Goal: Information Seeking & Learning: Learn about a topic

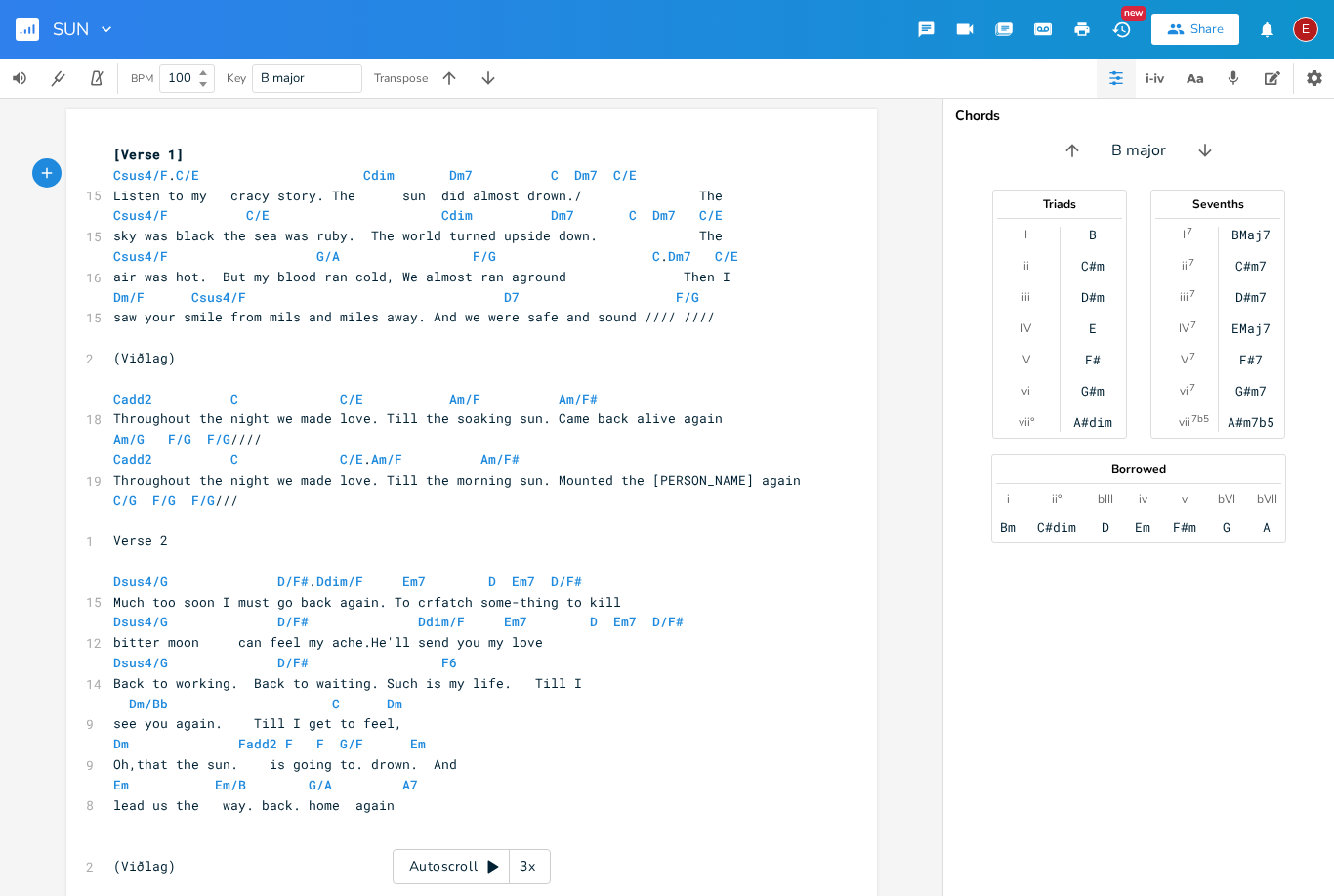
click at [1075, 154] on icon "button" at bounding box center [1072, 151] width 20 height 20
click at [1195, 160] on button "Shift Key Down" at bounding box center [1205, 151] width 31 height 31
click at [1202, 155] on icon "button" at bounding box center [1205, 151] width 20 height 20
click at [1052, 168] on div "Chords Bb major Triads I ii iii IV V vi vii° Bb Cm Dm Eb F Gm Adim Sevenths I 7…" at bounding box center [1137, 497] width 390 height 798
click at [1071, 157] on icon "button" at bounding box center [1068, 151] width 20 height 20
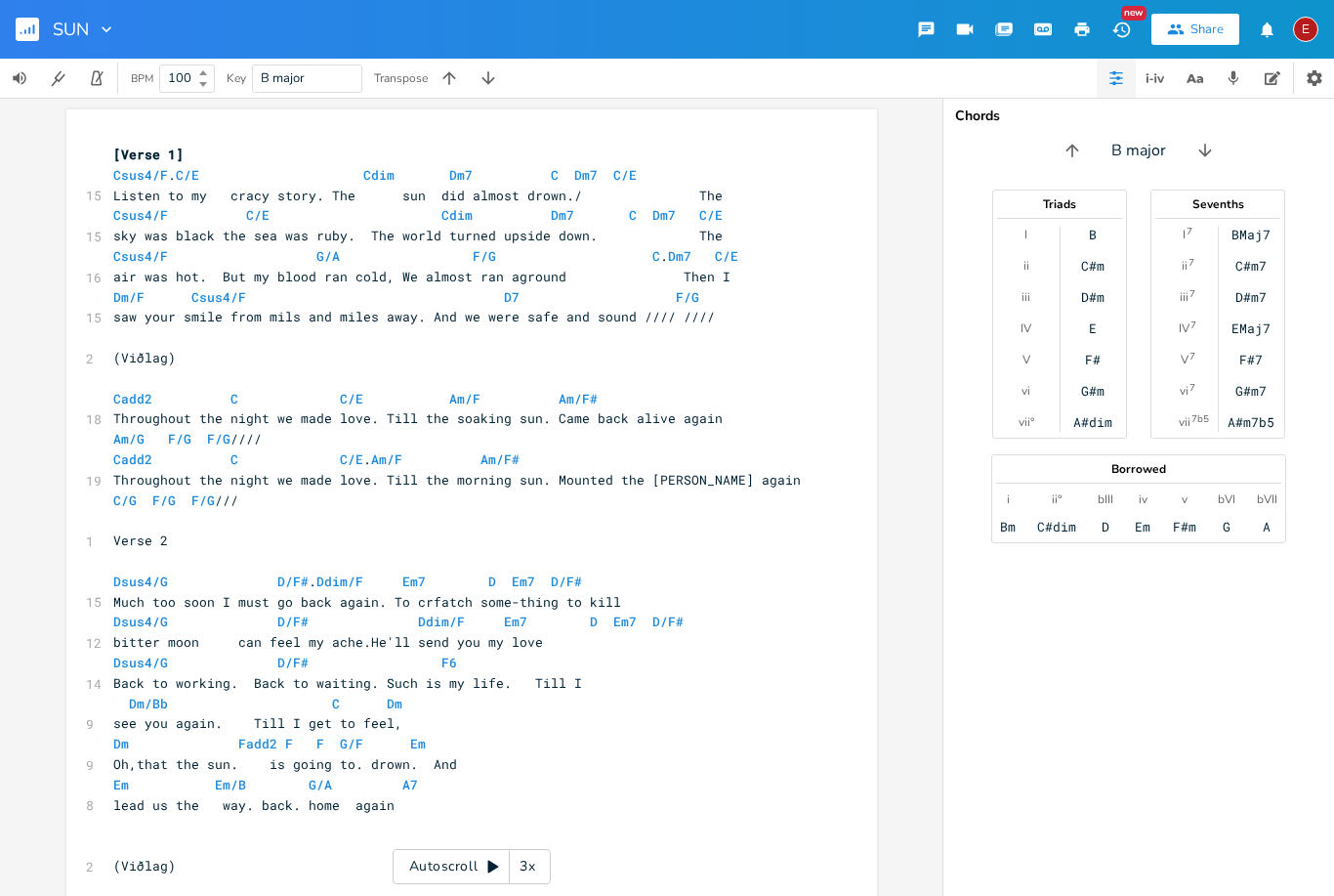
click at [1068, 159] on icon "button" at bounding box center [1072, 151] width 20 height 20
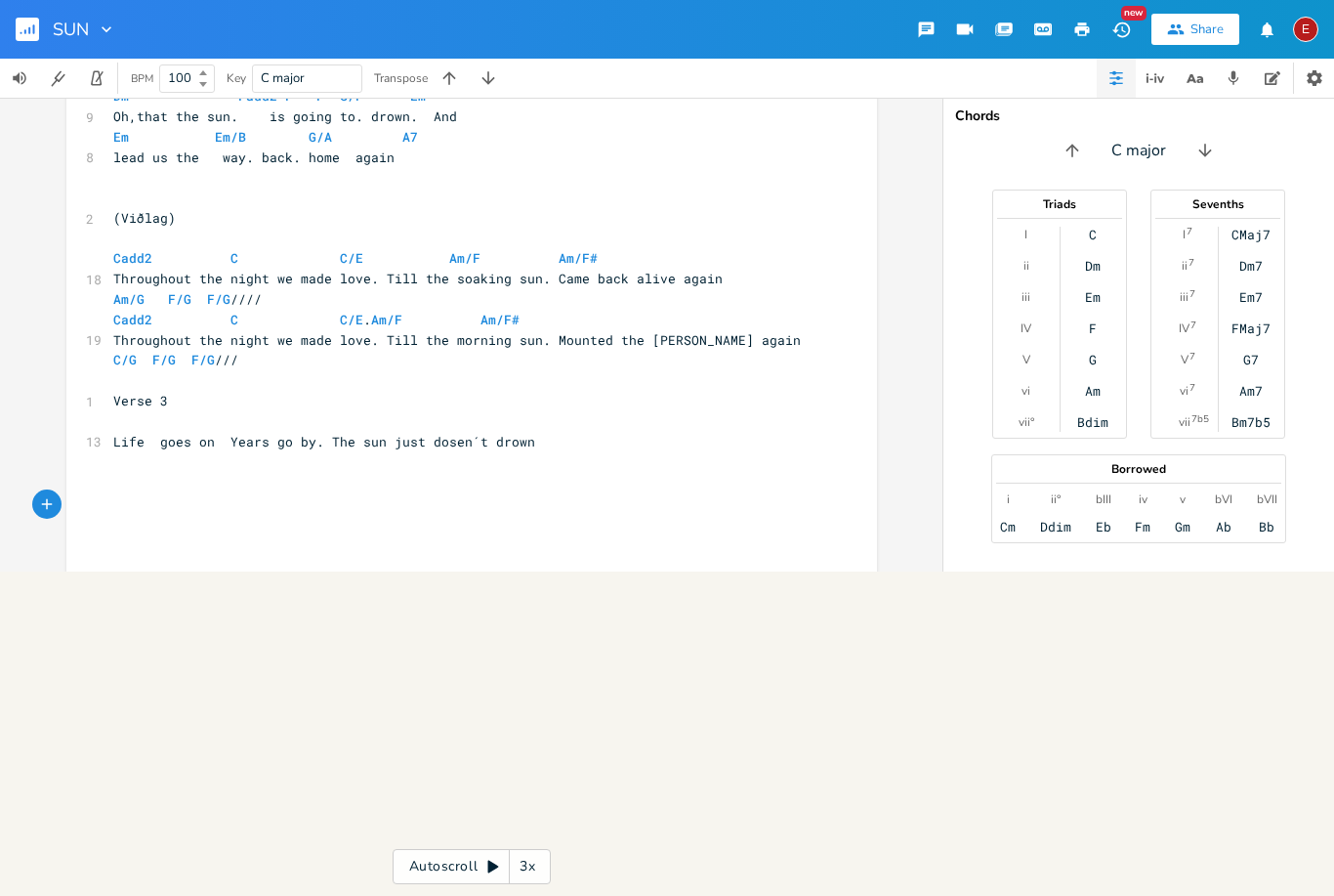
scroll to position [648, 0]
click at [1271, 81] on icon "button" at bounding box center [1272, 78] width 16 height 14
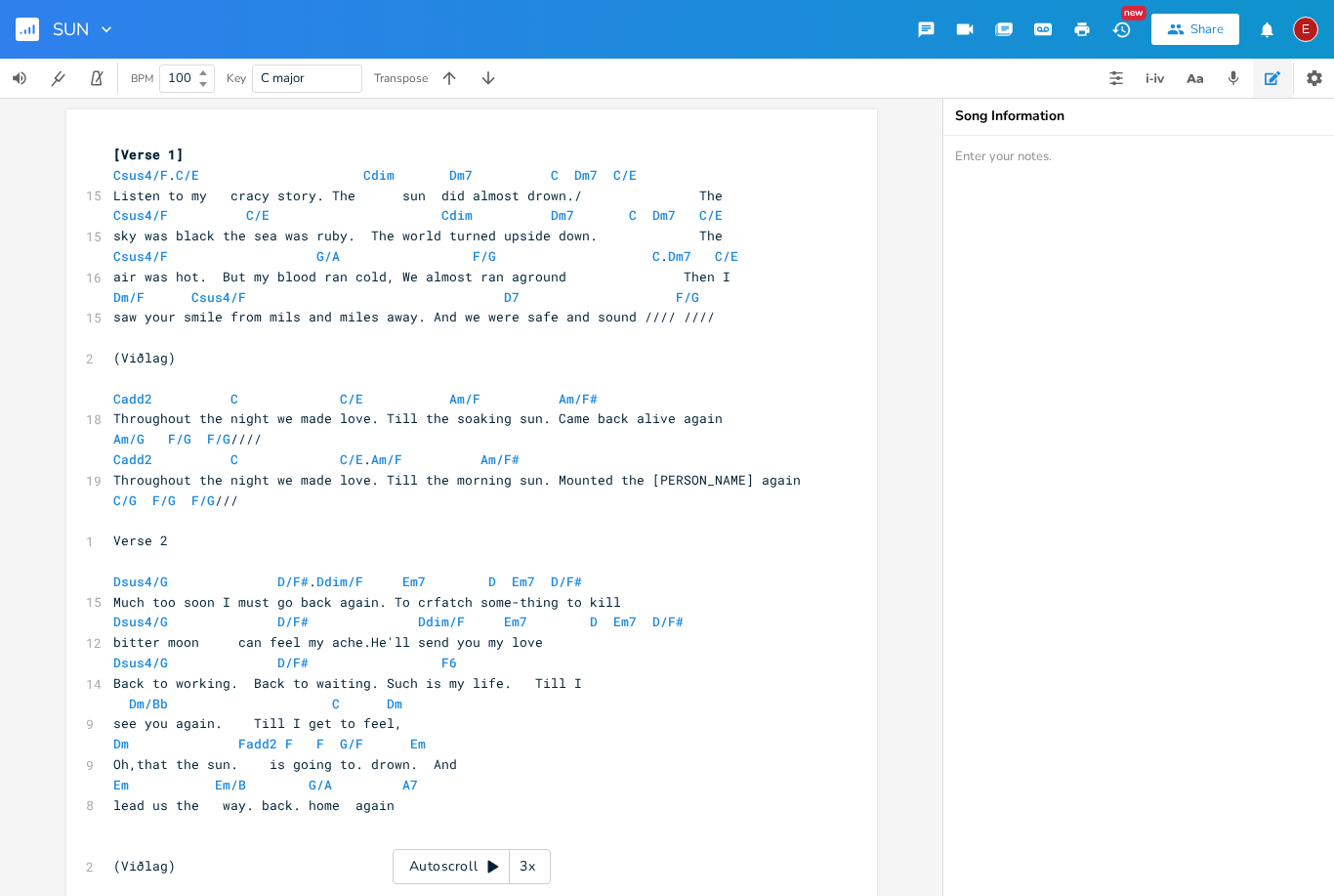
scroll to position [0, 0]
click at [1109, 74] on icon "button" at bounding box center [1116, 78] width 16 height 16
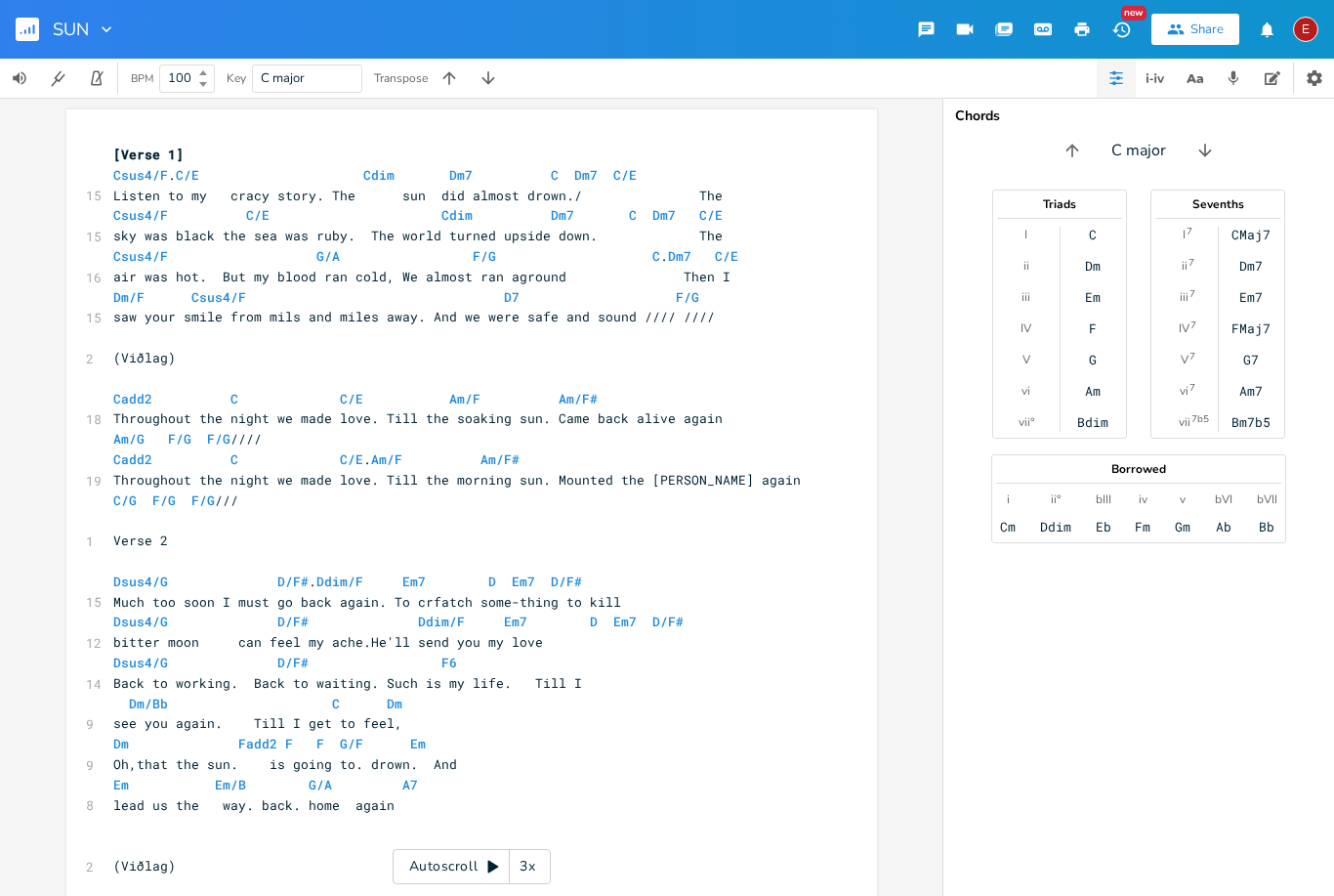
click at [1324, 70] on button "button" at bounding box center [1313, 78] width 38 height 39
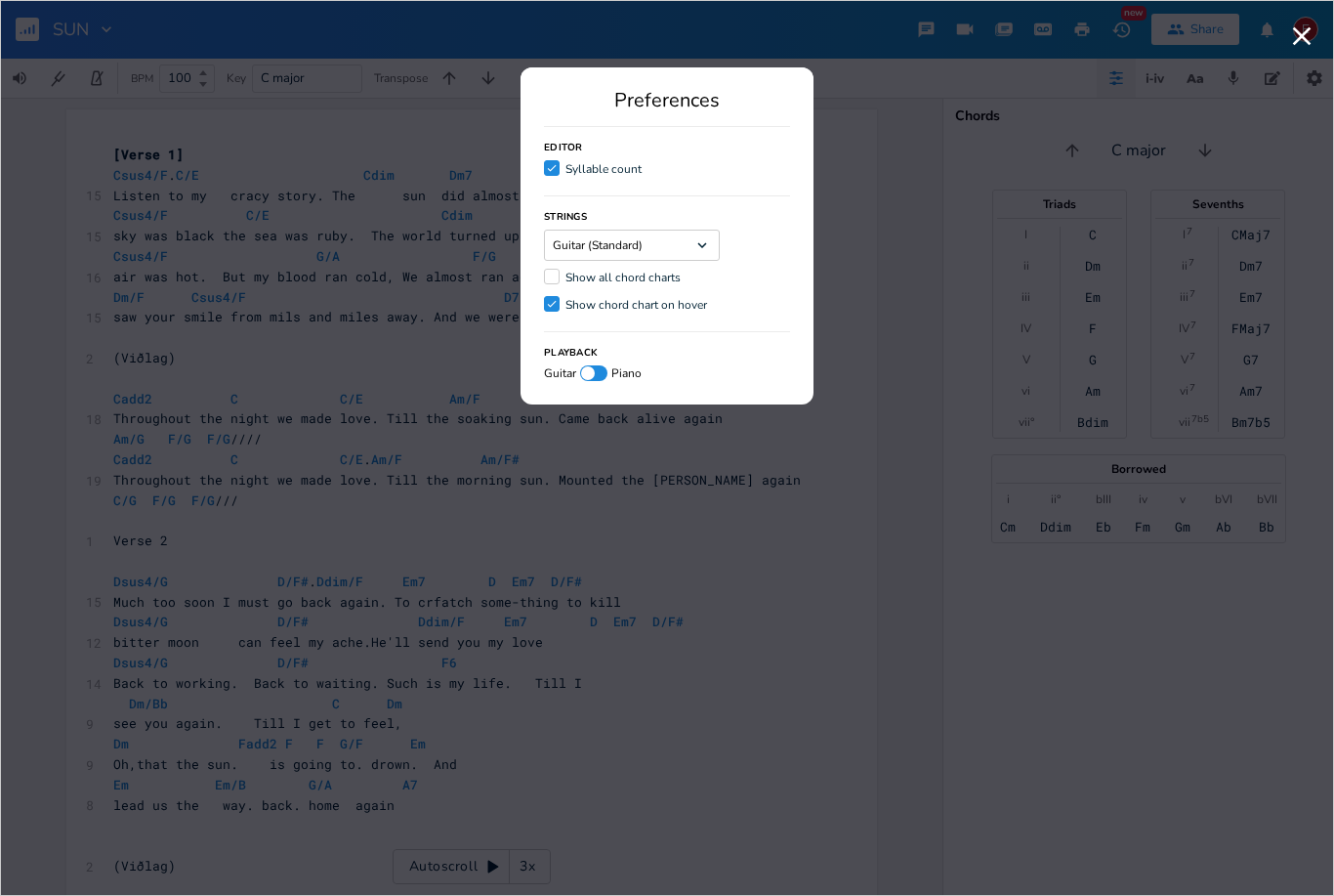
click at [546, 283] on div at bounding box center [552, 277] width 16 height 16
click at [544, 283] on input "Show all chord charts" at bounding box center [544, 277] width 0 height 13
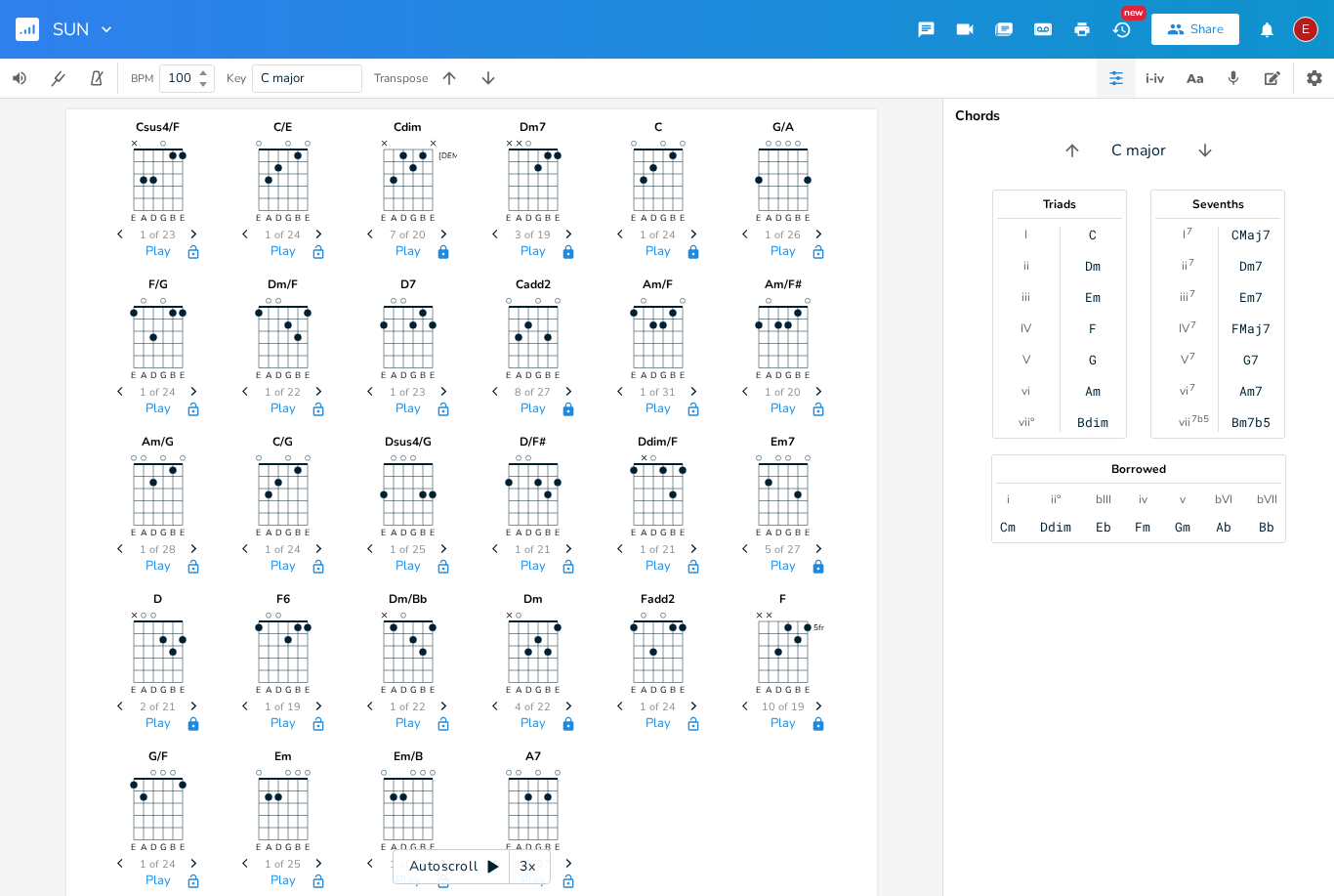
click at [683, 415] on button "button" at bounding box center [693, 409] width 39 height 16
click at [691, 410] on icon "button" at bounding box center [693, 409] width 16 height 16
click at [196, 552] on icon "Next" at bounding box center [194, 548] width 11 height 11
click at [194, 554] on icon "Next" at bounding box center [194, 548] width 11 height 11
click at [204, 550] on span "Next" at bounding box center [194, 549] width 26 height 34
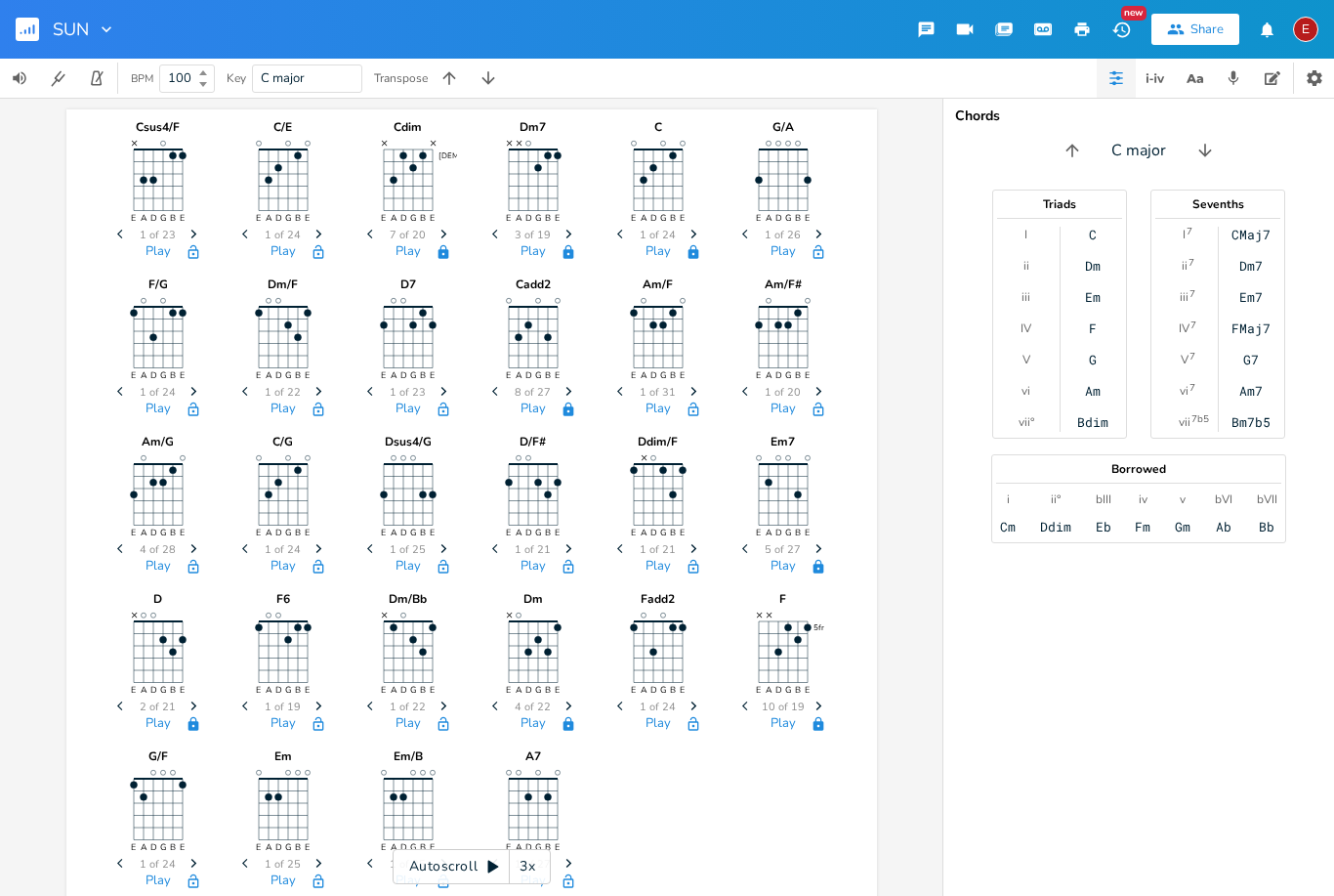
click at [443, 548] on icon "button" at bounding box center [443, 548] width 6 height 9
click at [371, 539] on span "Previous" at bounding box center [372, 549] width 26 height 34
click at [454, 549] on span "Next" at bounding box center [443, 549] width 26 height 34
click at [454, 540] on span "Next" at bounding box center [443, 549] width 26 height 34
click at [688, 555] on span "Next" at bounding box center [693, 549] width 26 height 34
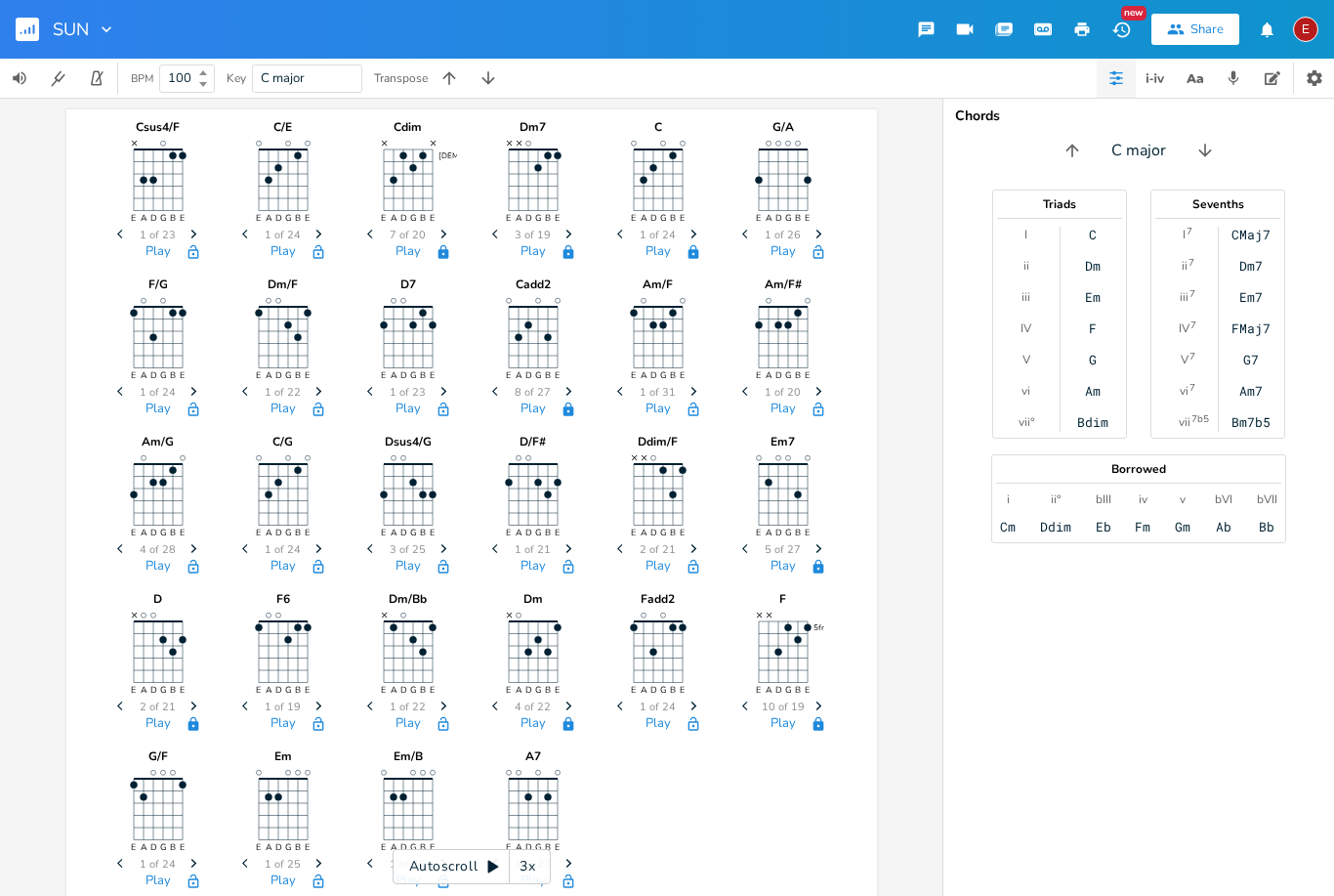
click at [689, 554] on icon "Next" at bounding box center [693, 548] width 11 height 11
click at [694, 548] on icon "button" at bounding box center [693, 548] width 6 height 9
click at [698, 545] on icon "Next" at bounding box center [693, 548] width 11 height 11
click at [699, 543] on span "Next" at bounding box center [693, 549] width 26 height 34
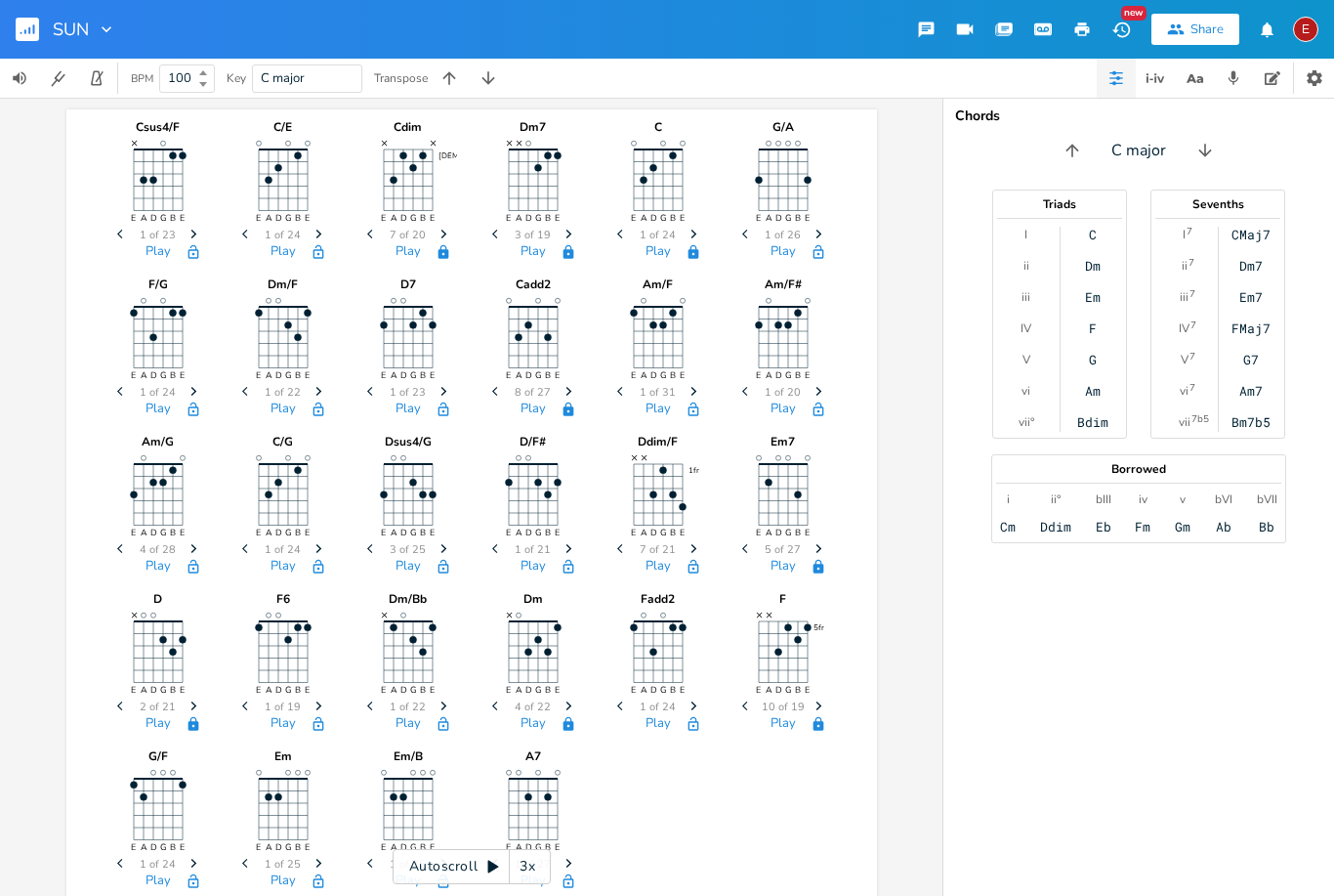
click at [698, 545] on icon "Next" at bounding box center [693, 548] width 11 height 11
click at [694, 553] on icon "Next" at bounding box center [693, 548] width 11 height 11
click at [694, 555] on span "Next" at bounding box center [693, 549] width 26 height 34
click at [693, 553] on icon "Next" at bounding box center [693, 548] width 11 height 11
click at [696, 551] on icon "Next" at bounding box center [693, 548] width 11 height 11
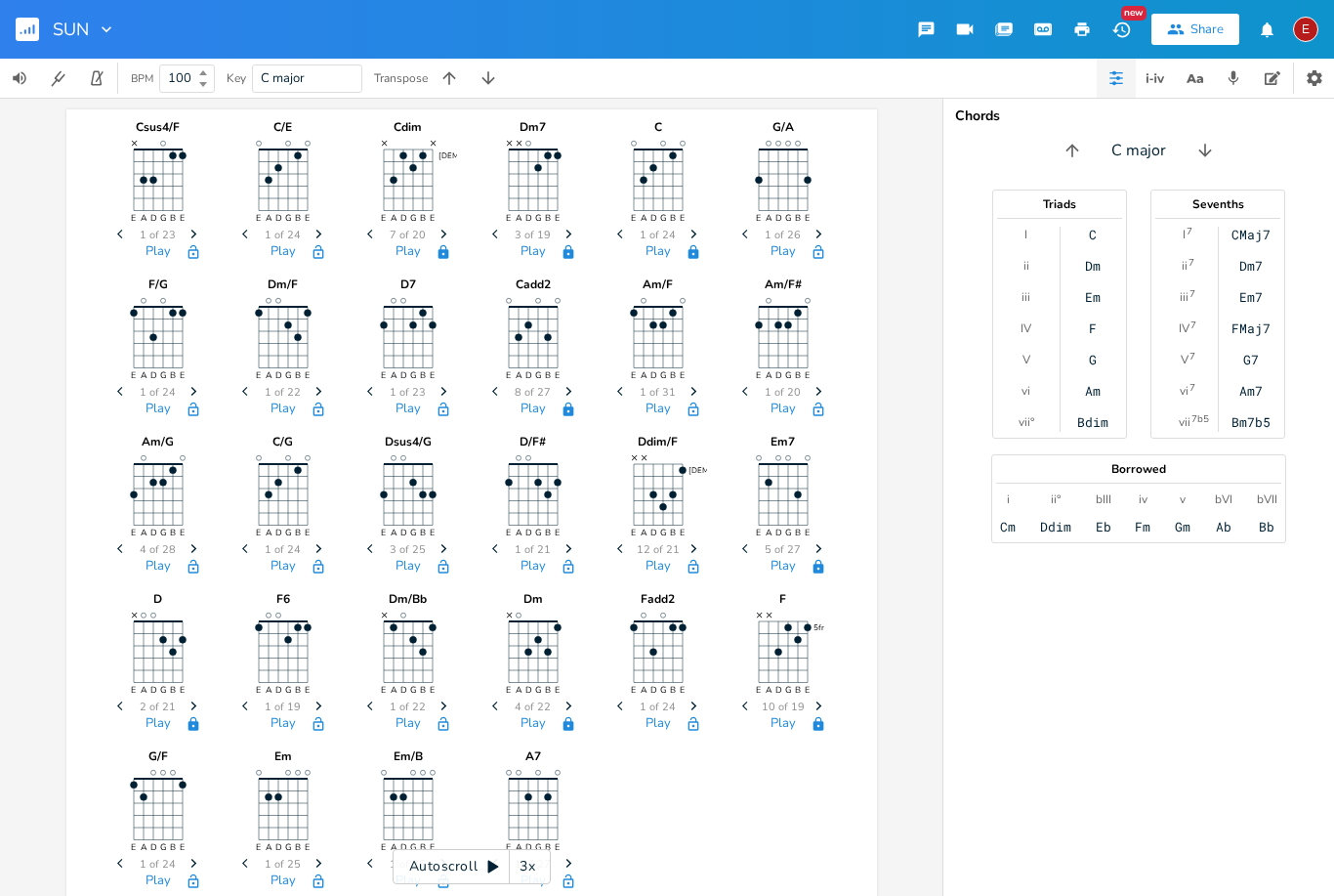
click at [696, 550] on icon "Next" at bounding box center [693, 548] width 11 height 11
click at [697, 550] on icon "Next" at bounding box center [693, 548] width 11 height 11
click at [700, 546] on span "Next" at bounding box center [693, 549] width 26 height 34
click at [701, 546] on span "Next" at bounding box center [693, 549] width 26 height 34
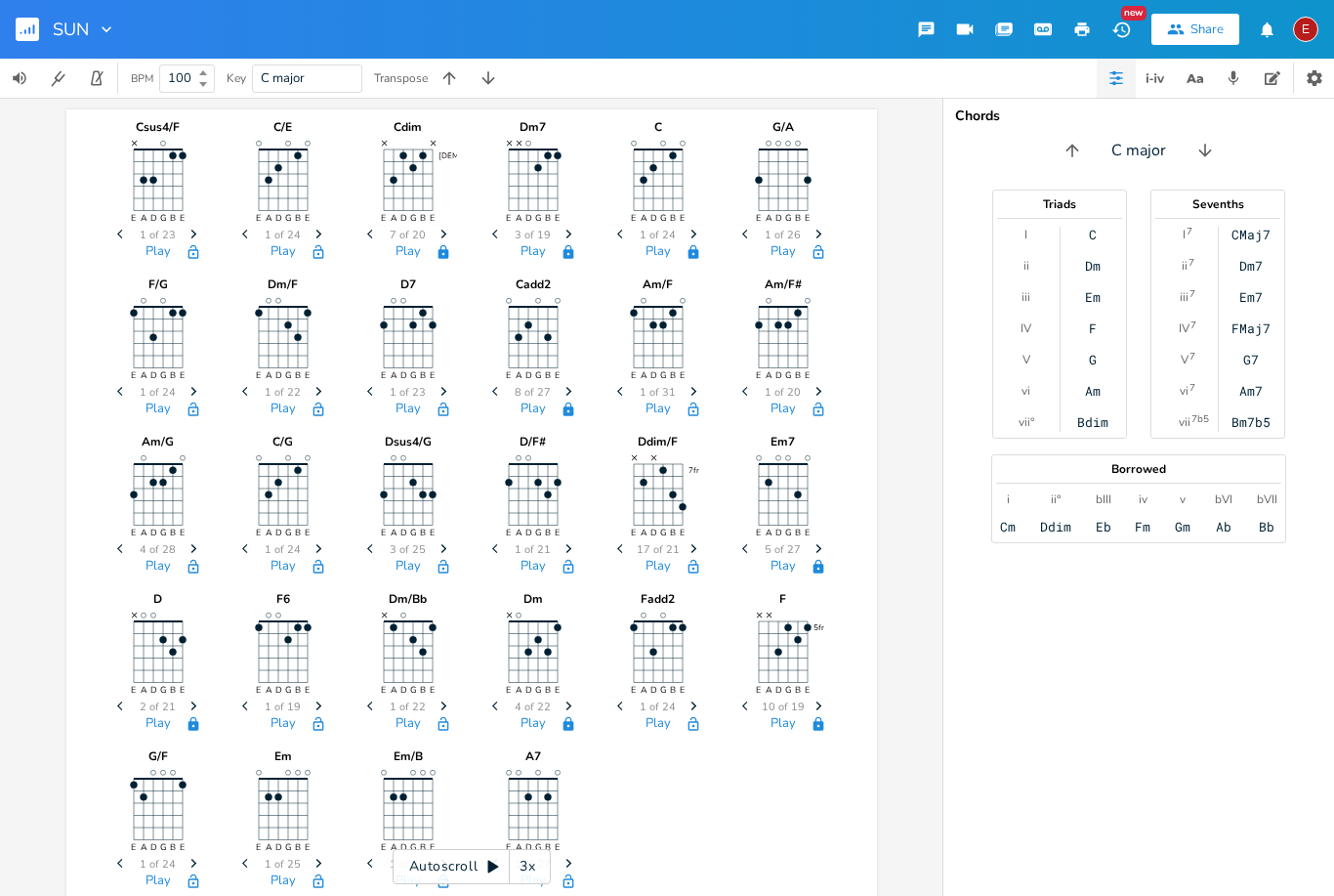
click at [700, 544] on span "Next" at bounding box center [693, 549] width 26 height 34
click at [691, 551] on icon "Next" at bounding box center [693, 548] width 11 height 11
click at [703, 552] on span "Next" at bounding box center [693, 549] width 26 height 34
click at [706, 533] on span "Next" at bounding box center [693, 549] width 26 height 34
click at [696, 555] on span "Next" at bounding box center [693, 549] width 26 height 34
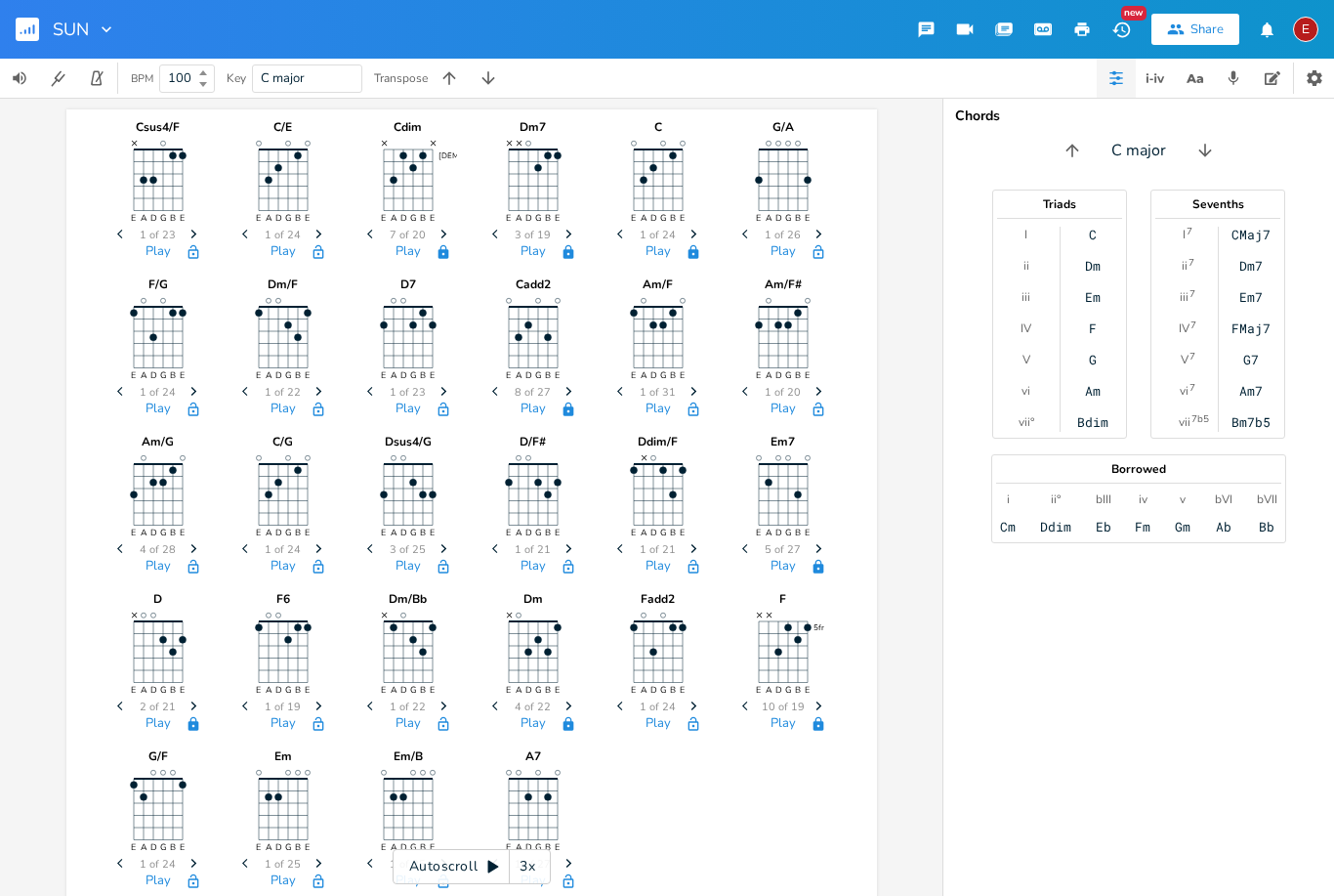
click at [605, 407] on div at bounding box center [596, 345] width 27 height 157
click at [614, 399] on span "Previous" at bounding box center [622, 391] width 26 height 34
click at [626, 394] on icon "Previous" at bounding box center [622, 390] width 11 height 11
click at [620, 395] on icon "Previous" at bounding box center [622, 390] width 11 height 11
click at [620, 399] on span "Previous" at bounding box center [622, 391] width 26 height 34
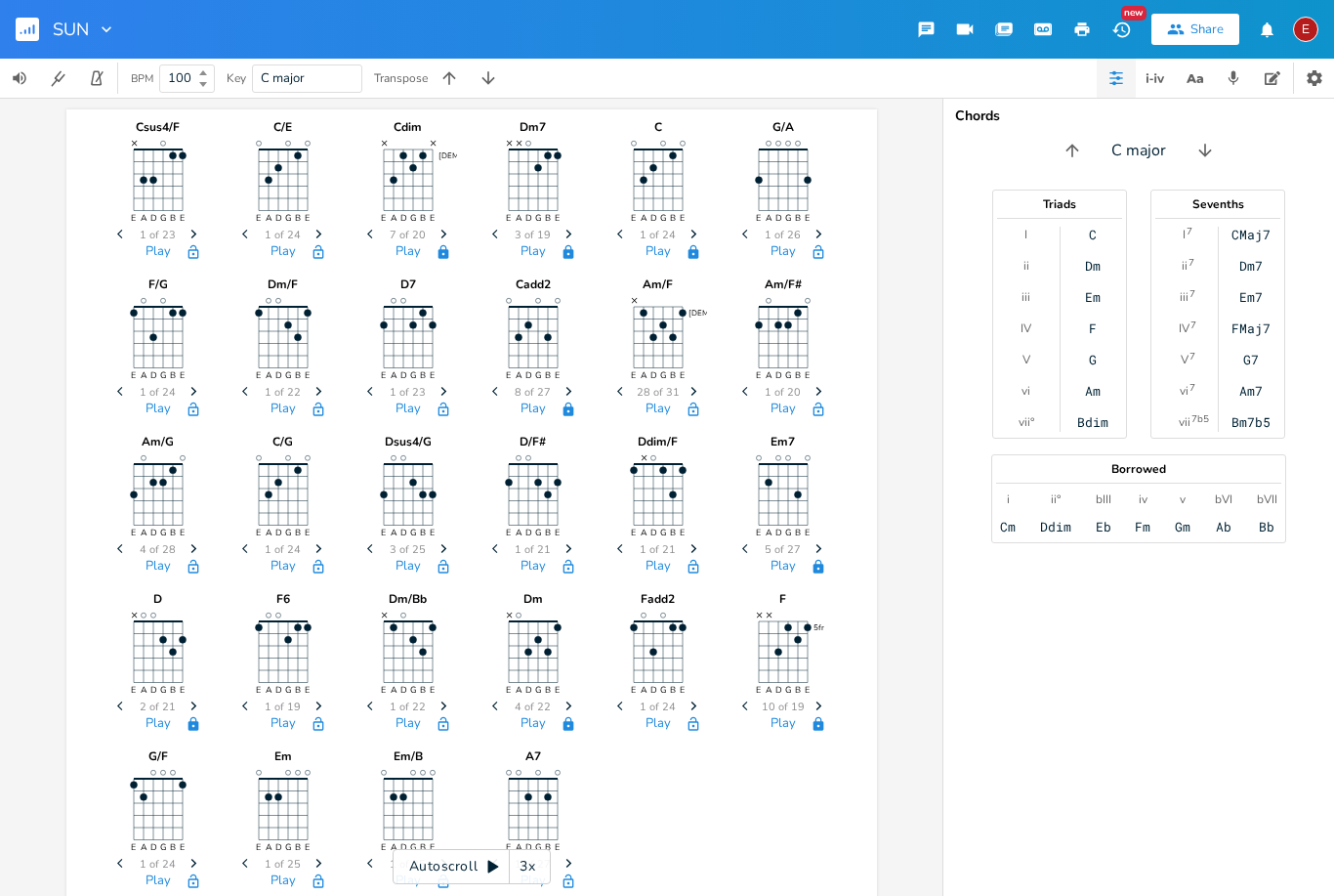
click at [609, 400] on span "Previous" at bounding box center [622, 391] width 26 height 34
click at [610, 399] on span "Previous" at bounding box center [622, 391] width 26 height 34
click at [616, 409] on div "Play" at bounding box center [658, 412] width 98 height 22
click at [616, 410] on div "Play" at bounding box center [658, 412] width 98 height 22
click at [617, 410] on div "Play" at bounding box center [658, 412] width 98 height 22
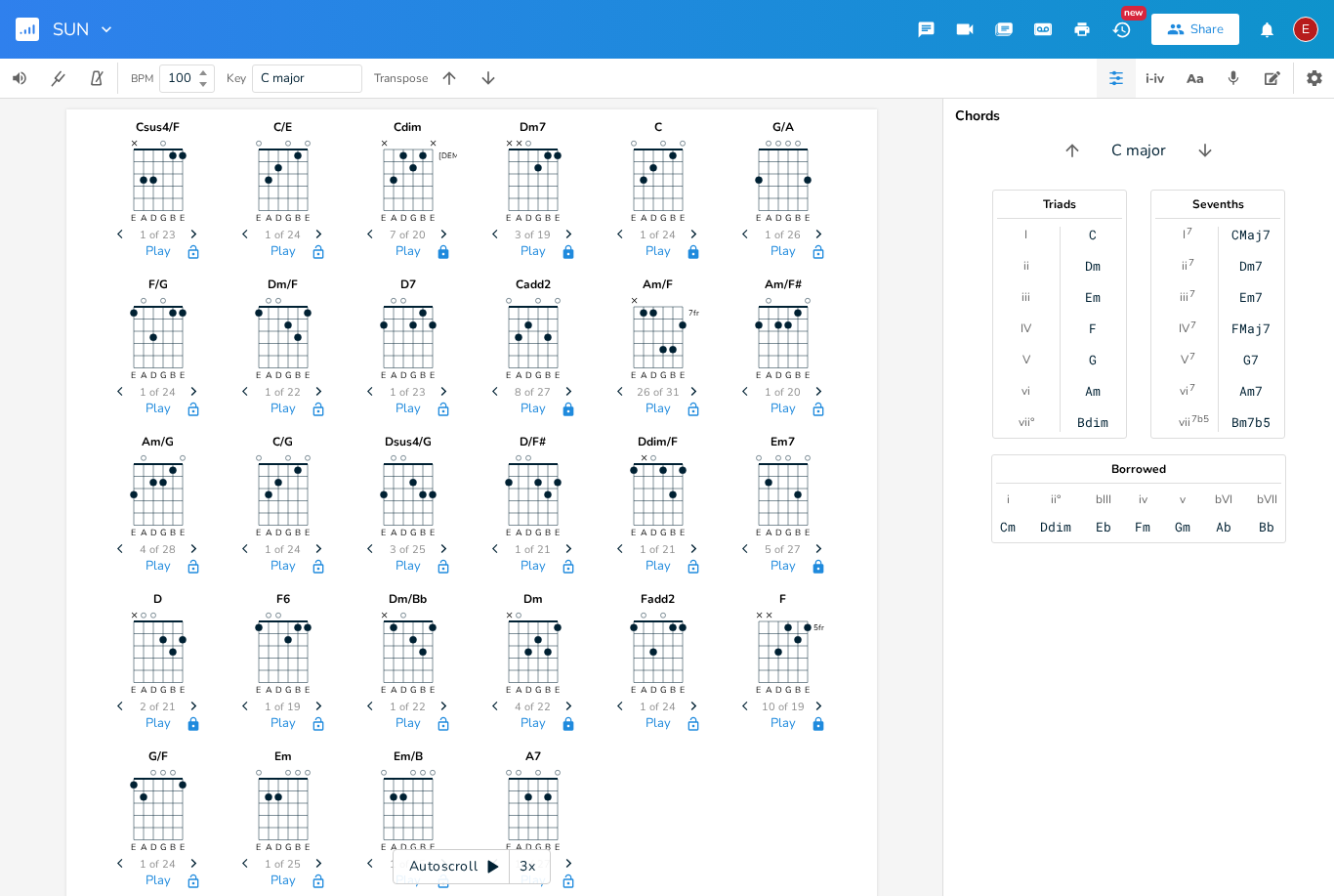
click at [620, 388] on icon "button" at bounding box center [619, 390] width 5 height 9
click at [619, 393] on icon "button" at bounding box center [619, 390] width 5 height 9
click at [623, 387] on icon "Previous" at bounding box center [622, 390] width 11 height 11
click at [622, 392] on icon "Previous" at bounding box center [622, 390] width 11 height 11
click at [620, 393] on icon "button" at bounding box center [619, 390] width 5 height 9
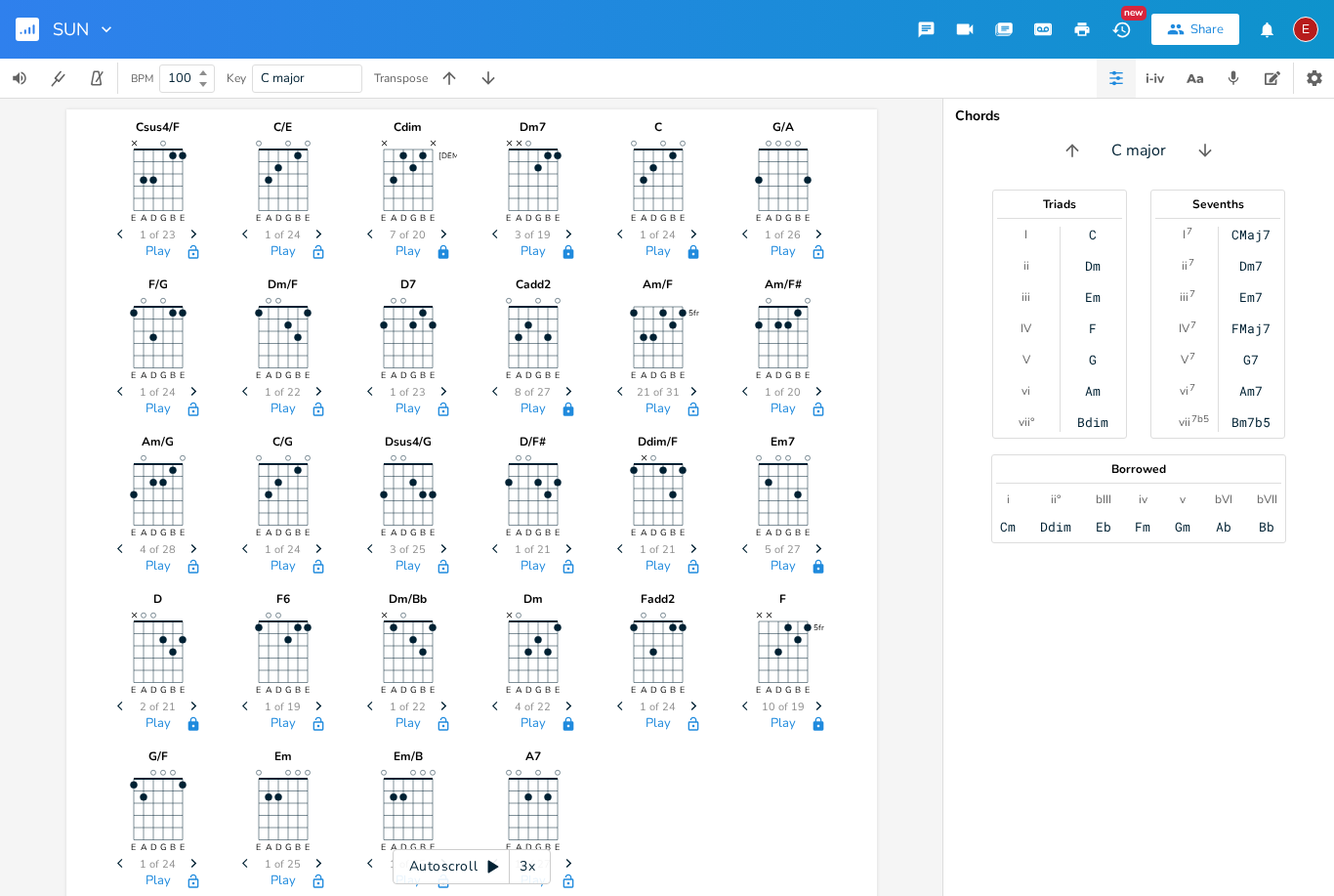
click at [621, 396] on icon "Previous" at bounding box center [622, 390] width 11 height 11
click at [621, 398] on span "Previous" at bounding box center [622, 391] width 26 height 34
click at [695, 379] on span "Next" at bounding box center [693, 391] width 26 height 34
click at [705, 376] on span "Next" at bounding box center [693, 391] width 26 height 34
click at [702, 378] on span "Next" at bounding box center [693, 391] width 26 height 34
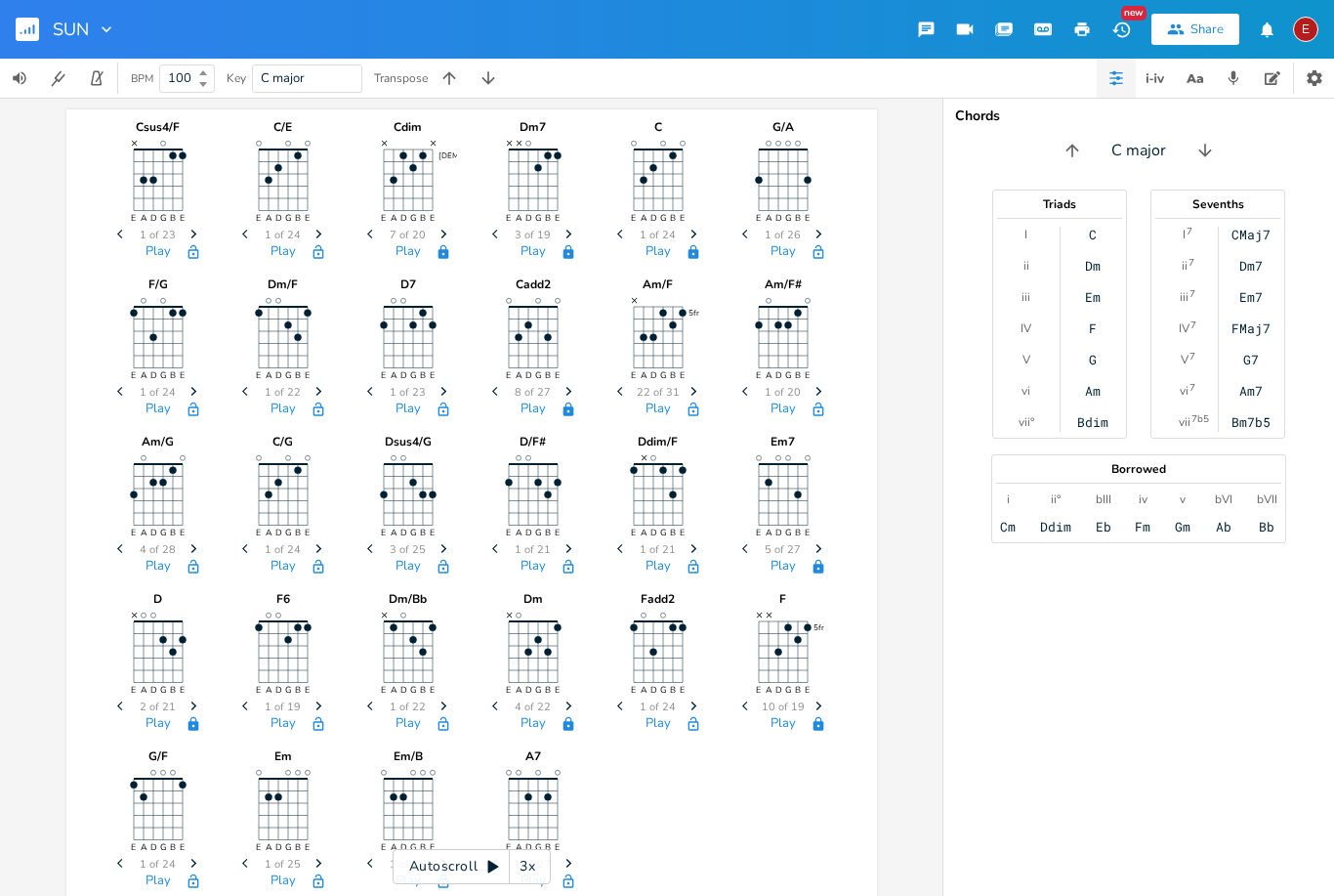
click at [698, 381] on span "Next" at bounding box center [693, 391] width 26 height 34
click at [698, 383] on span "Next" at bounding box center [693, 391] width 26 height 34
click at [698, 384] on span "Next" at bounding box center [693, 391] width 26 height 34
click at [702, 381] on span "Next" at bounding box center [693, 391] width 26 height 34
click at [698, 383] on span "Next" at bounding box center [693, 391] width 26 height 34
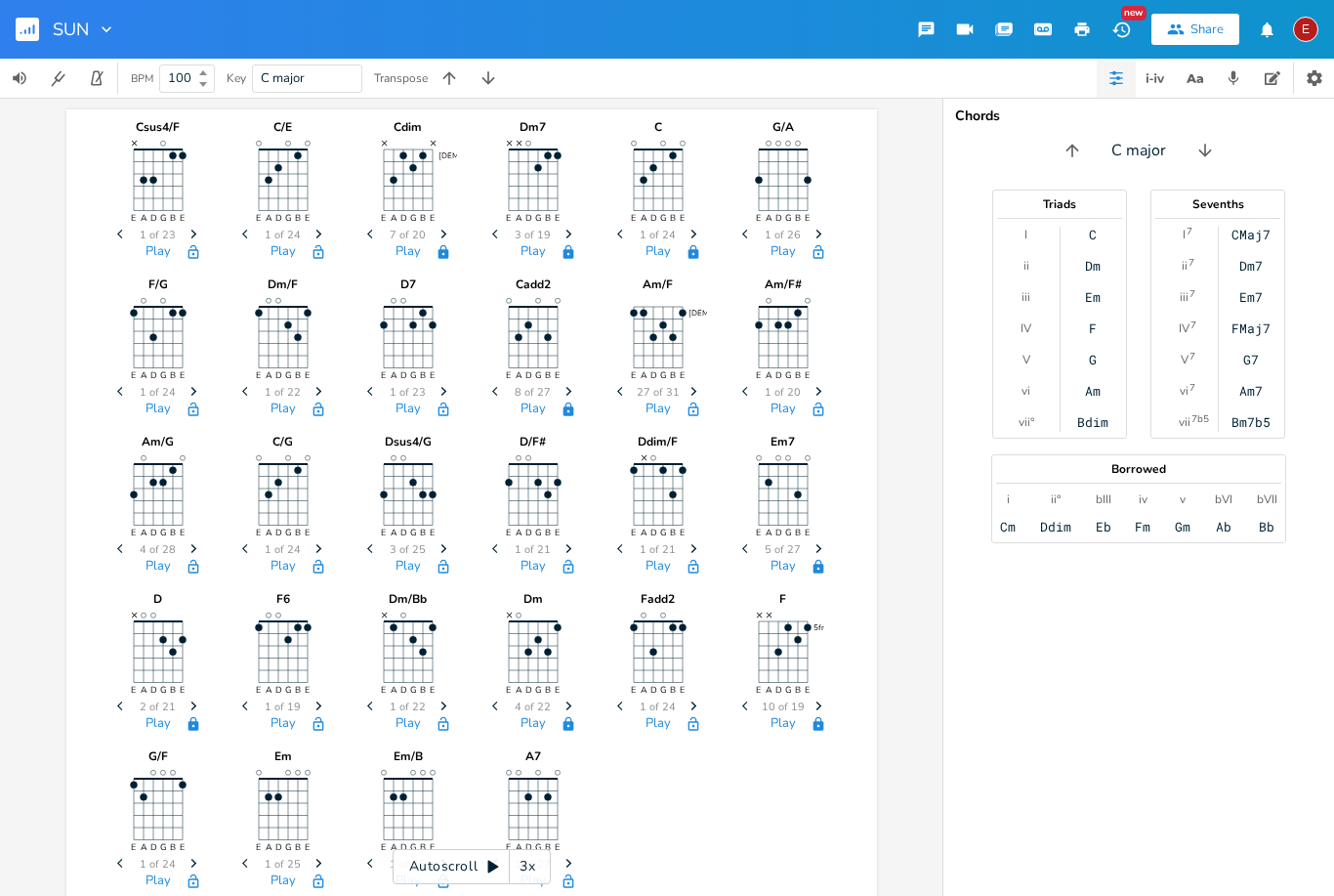
click at [698, 383] on span "Next" at bounding box center [693, 391] width 26 height 34
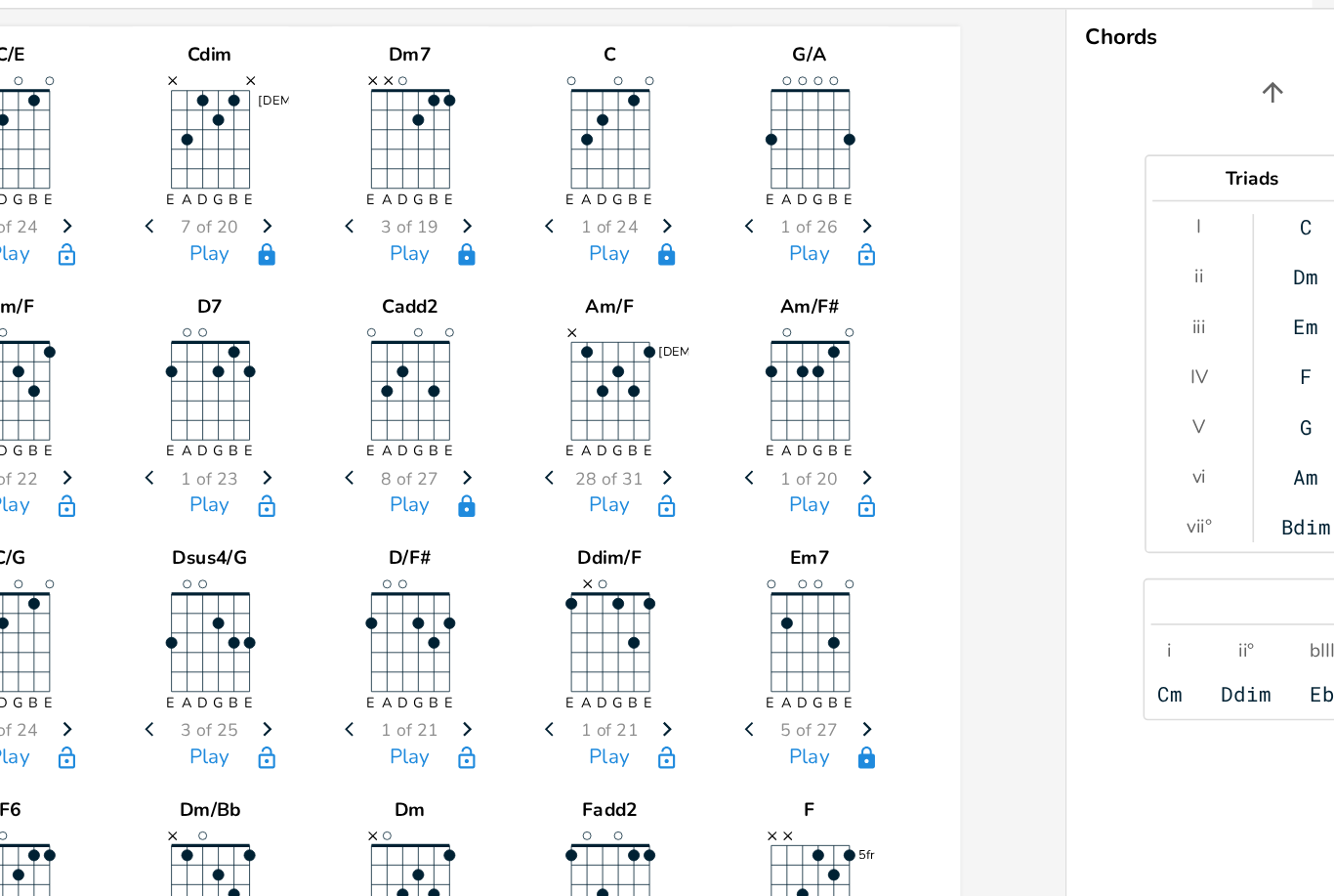
click at [681, 375] on span "Next" at bounding box center [693, 391] width 26 height 34
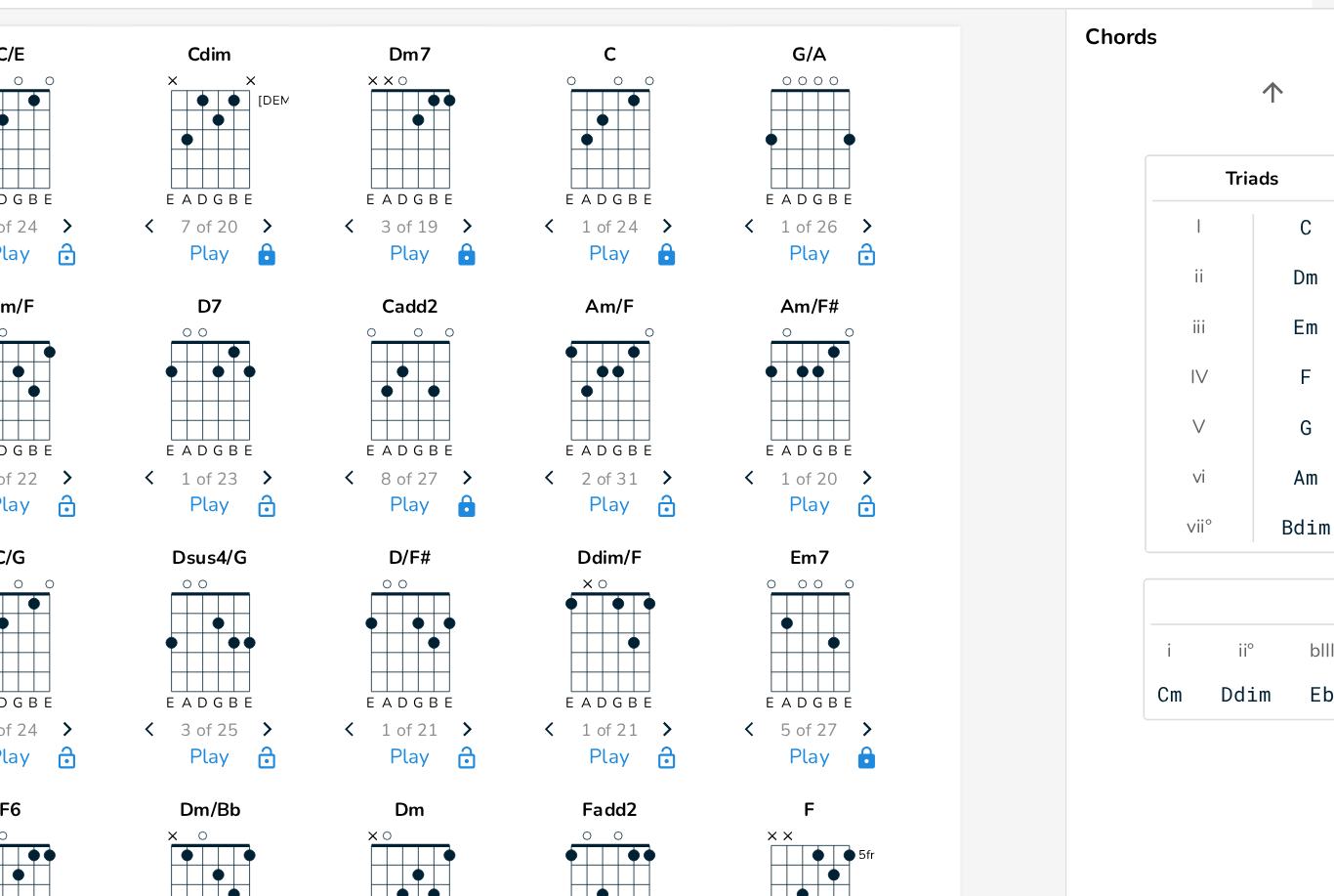
click at [617, 385] on icon "Previous" at bounding box center [622, 390] width 11 height 11
click at [686, 401] on icon "button" at bounding box center [693, 409] width 16 height 16
click at [734, 424] on div "Em7 E A D G B E Previous 5 of 27 Next Play" at bounding box center [783, 502] width 98 height 157
click at [645, 401] on button "Play" at bounding box center [658, 409] width 25 height 17
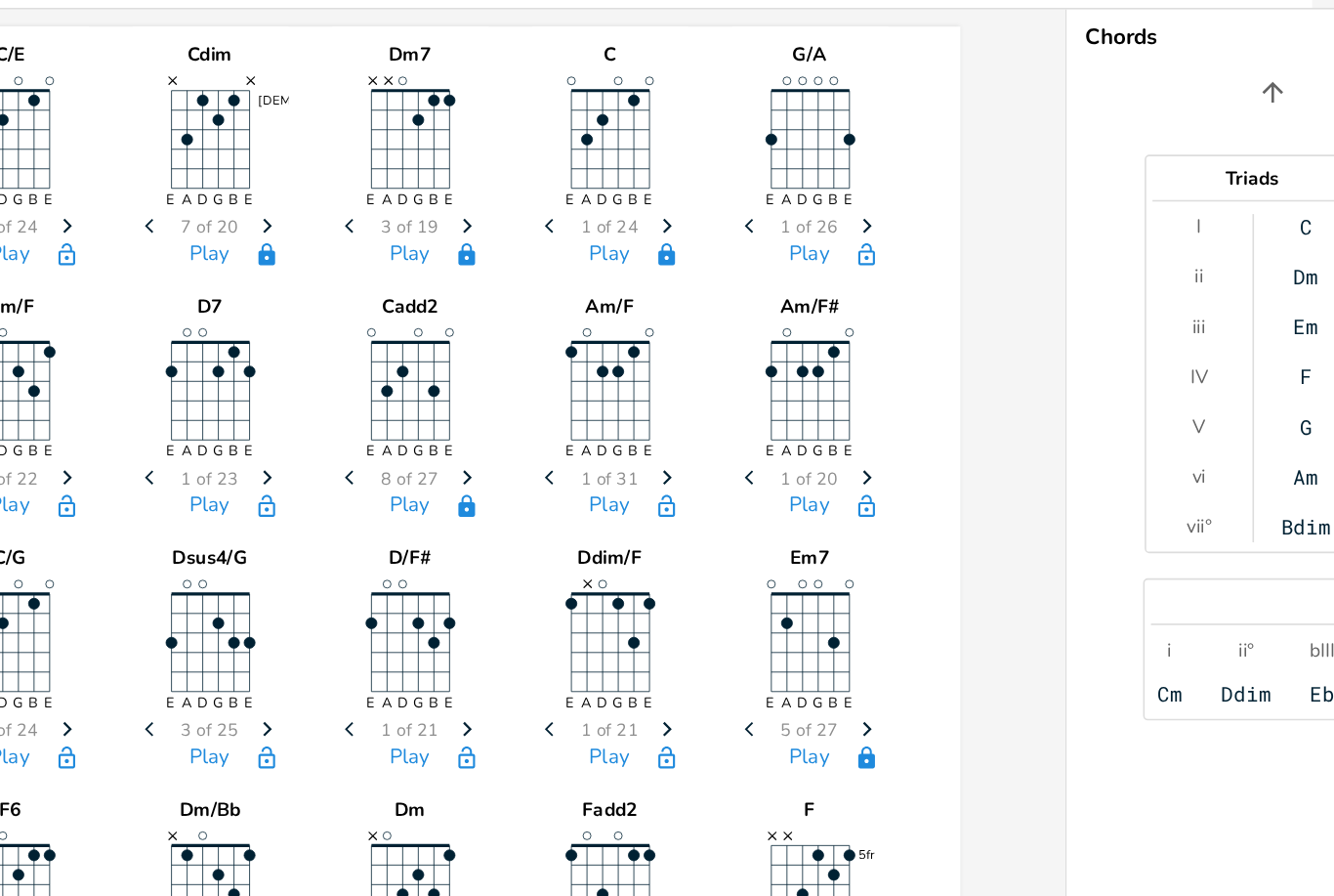
click at [771, 401] on button "Play" at bounding box center [783, 409] width 25 height 17
click at [645, 401] on button "Play" at bounding box center [658, 409] width 25 height 17
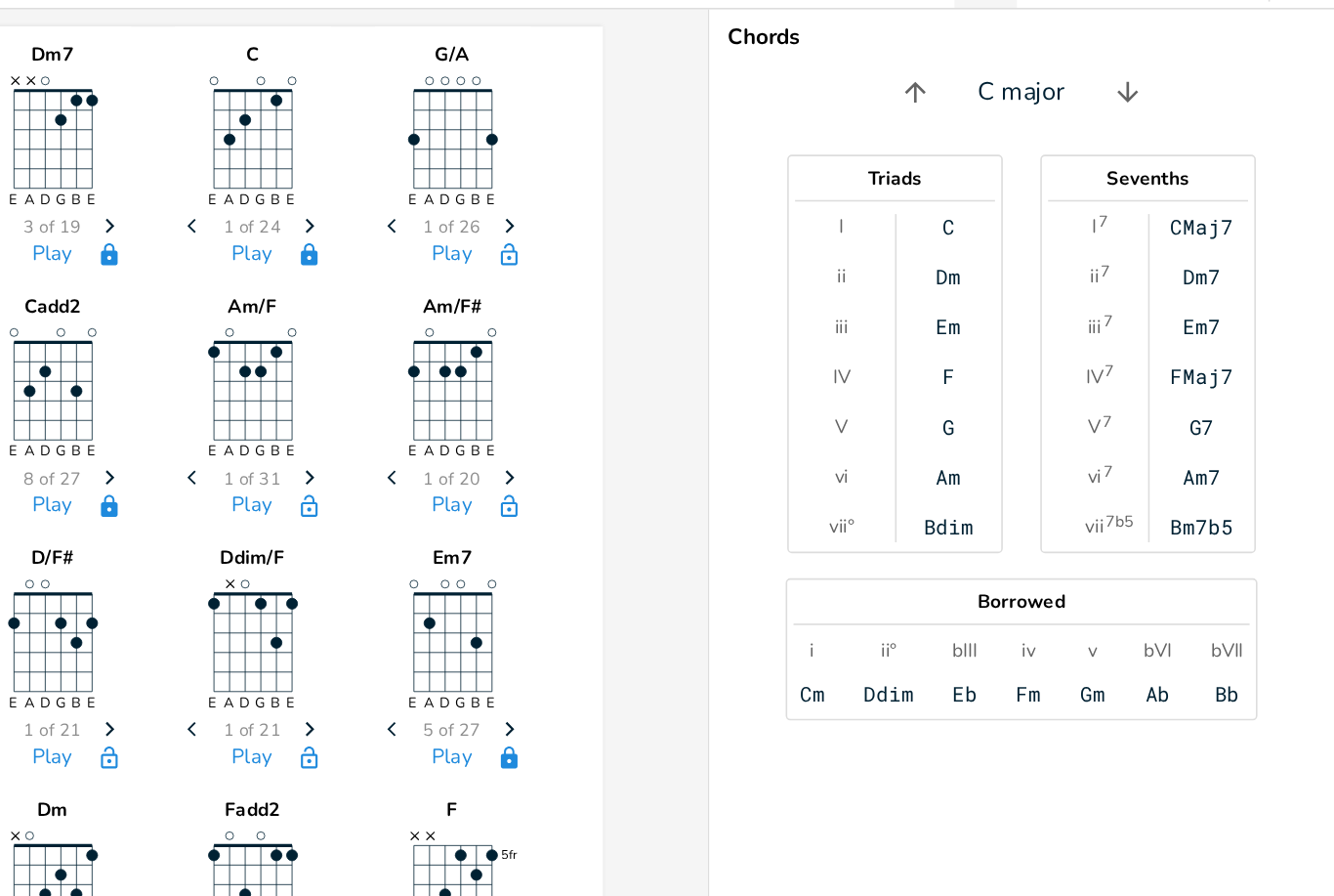
click at [1089, 227] on div "C" at bounding box center [1092, 235] width 8 height 16
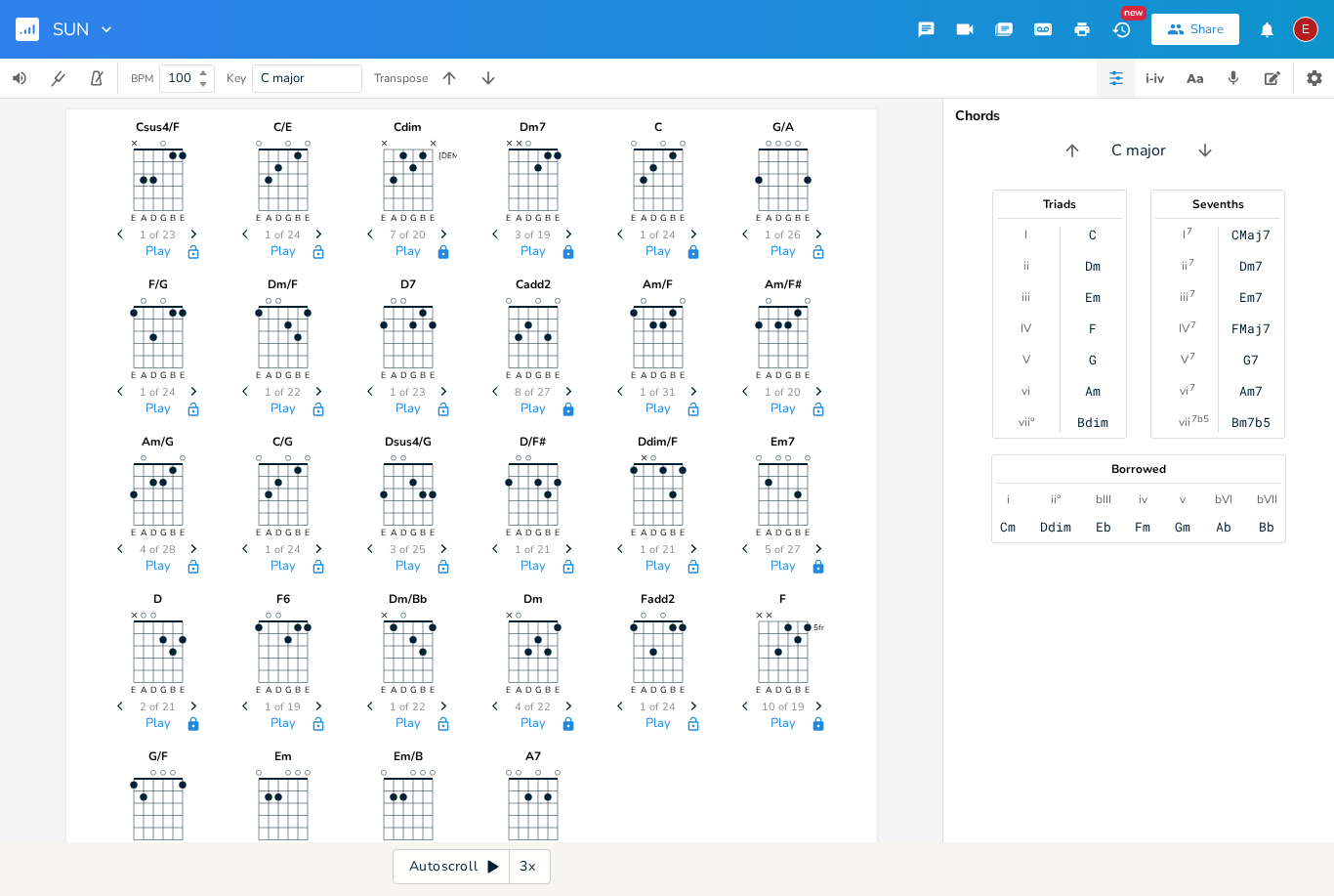
click at [9, 79] on button "button" at bounding box center [20, 78] width 39 height 39
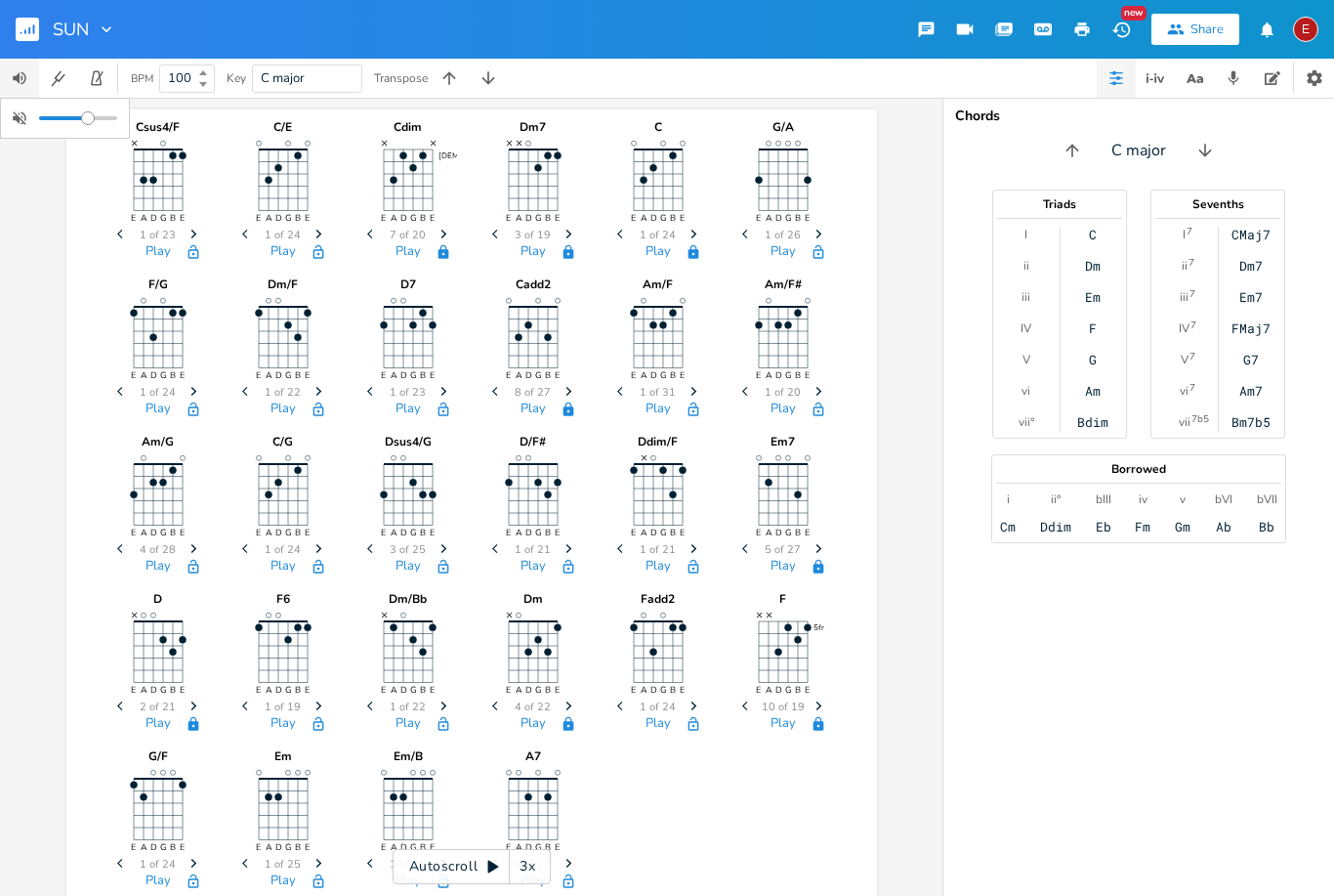
click at [85, 131] on div at bounding box center [61, 118] width 113 height 31
click at [149, 260] on button "Play" at bounding box center [158, 252] width 25 height 17
click at [98, 311] on div "Csus4/F E A D G B E × Previous 1 of 23 Next Play C/E E A D G B E Previous 1 of …" at bounding box center [471, 507] width 811 height 794
click at [783, 725] on button "Play" at bounding box center [783, 724] width 25 height 17
